Goal: Find specific page/section: Find specific page/section

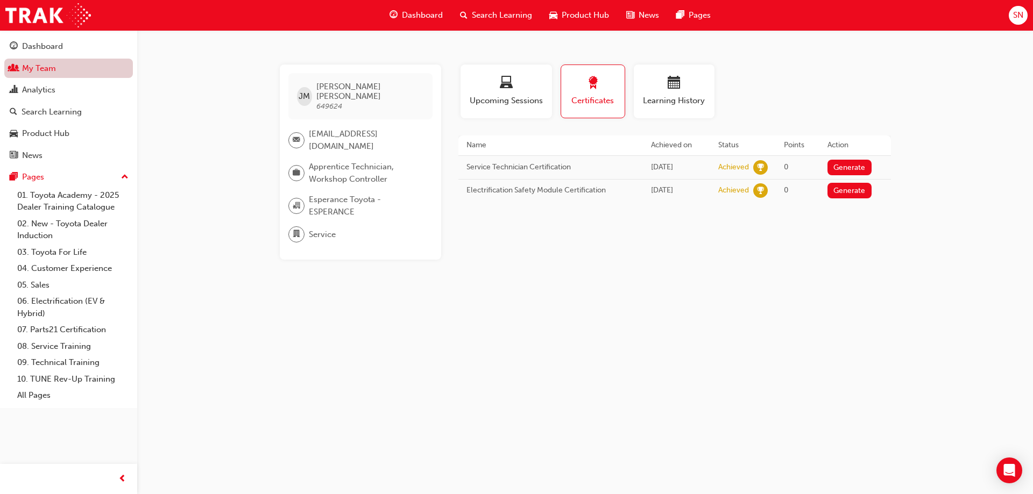
click at [40, 69] on link "My Team" at bounding box center [68, 69] width 129 height 20
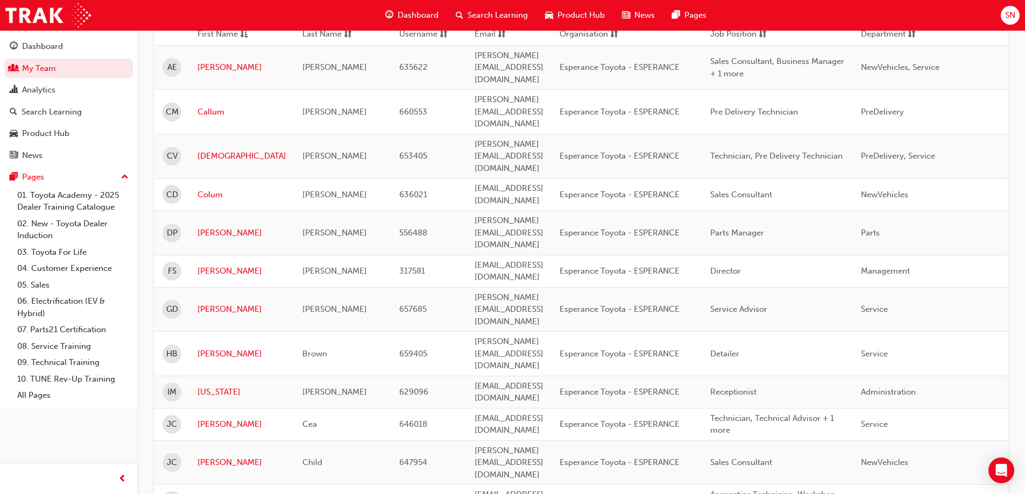
scroll to position [323, 0]
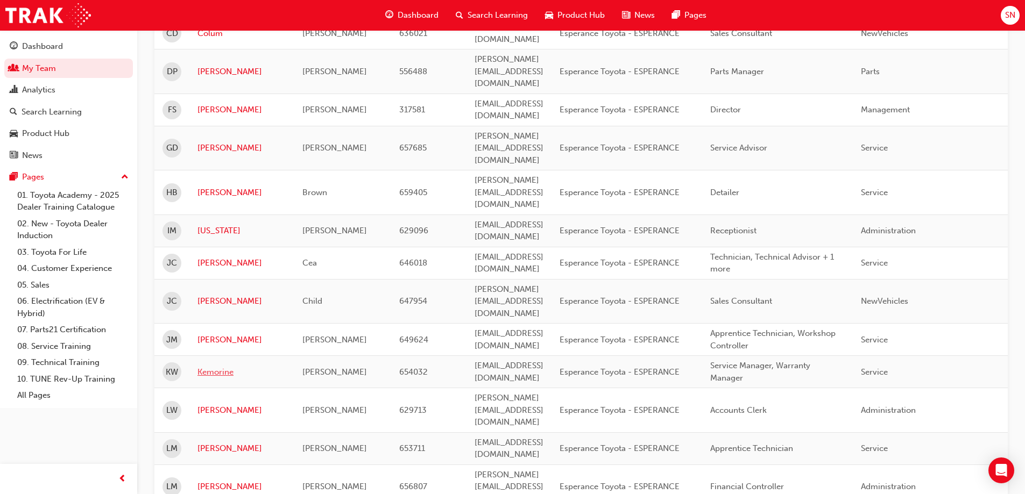
click at [219, 366] on link "Kemorine" at bounding box center [241, 372] width 89 height 12
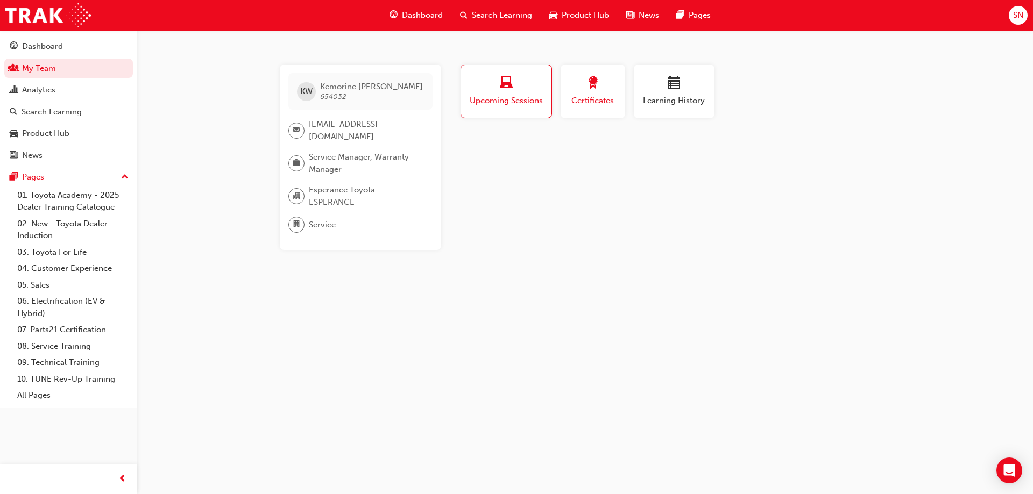
click at [593, 92] on div "button" at bounding box center [592, 84] width 48 height 17
click at [691, 99] on span "Learning History" at bounding box center [674, 101] width 65 height 12
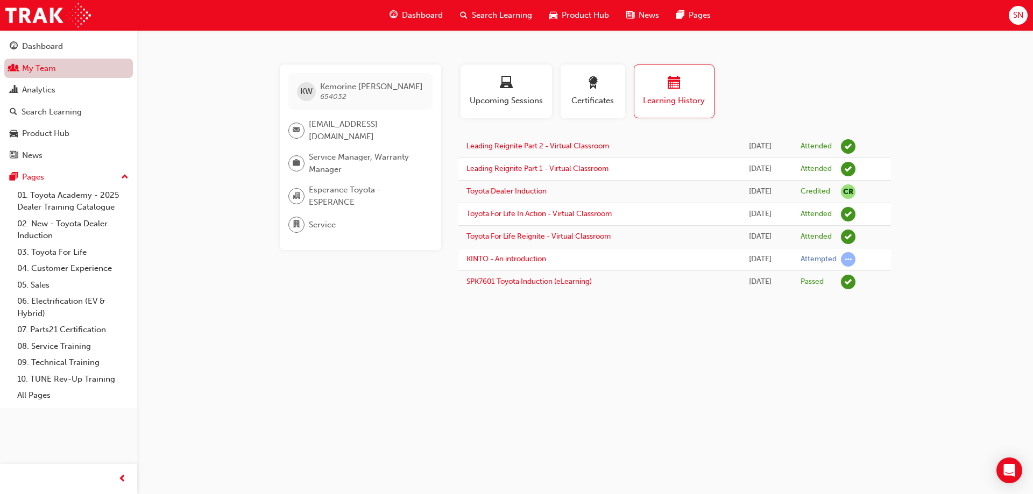
click at [55, 65] on link "My Team" at bounding box center [68, 69] width 129 height 20
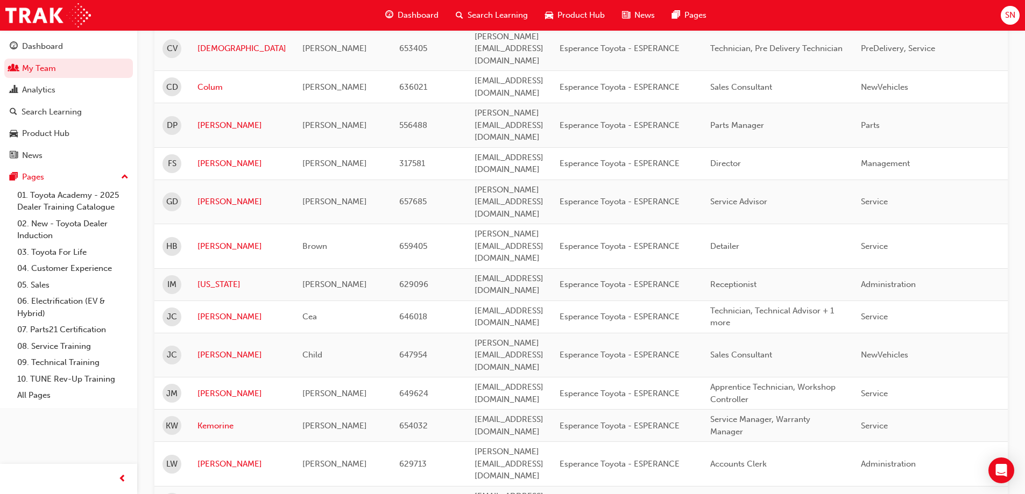
scroll to position [376, 0]
